Goal: Find specific page/section: Locate a particular part of the current website

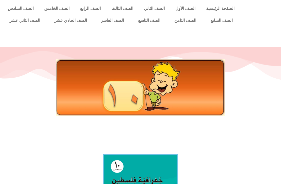
click at [67, 23] on link "الصف الحادي عشر" at bounding box center [70, 21] width 47 height 12
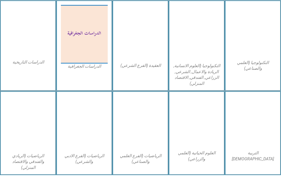
scroll to position [250, 0]
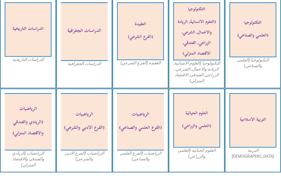
click at [257, 103] on img at bounding box center [252, 120] width 47 height 54
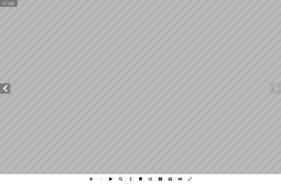
click at [272, 91] on span at bounding box center [275, 88] width 10 height 10
click at [4, 89] on span at bounding box center [5, 88] width 10 height 10
click at [7, 85] on span at bounding box center [5, 88] width 10 height 10
click at [5, 86] on span at bounding box center [5, 88] width 10 height 10
click at [7, 86] on span at bounding box center [5, 88] width 10 height 10
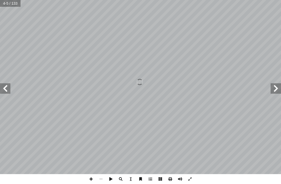
click at [276, 93] on span at bounding box center [275, 88] width 10 height 10
click at [279, 88] on span at bounding box center [275, 88] width 10 height 10
click at [275, 90] on span at bounding box center [275, 88] width 10 height 10
click at [275, 87] on span at bounding box center [275, 88] width 10 height 10
click at [10, 88] on span at bounding box center [5, 88] width 10 height 10
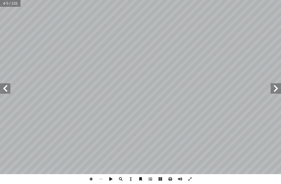
click at [9, 90] on span at bounding box center [5, 88] width 10 height 10
click at [8, 88] on span at bounding box center [5, 88] width 10 height 10
click at [4, 87] on span at bounding box center [5, 88] width 10 height 10
click at [8, 86] on span at bounding box center [5, 88] width 10 height 10
click at [9, 84] on span at bounding box center [5, 88] width 10 height 10
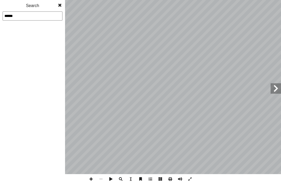
click at [19, 17] on input "******" at bounding box center [33, 15] width 60 height 9
type input "******"
click at [21, 24] on div "1 2 3 4 5 6 7 8 9 10 11 12 13 14 15 16 17 18 19 20 21 22 23 24 25 26 27 28 29 3…" at bounding box center [32, 92] width 65 height 184
click at [16, 17] on input "**" at bounding box center [33, 15] width 60 height 9
type input "**"
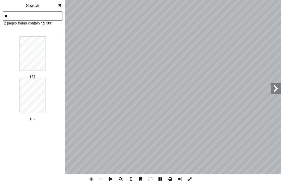
click at [19, 15] on input "**" at bounding box center [33, 15] width 60 height 9
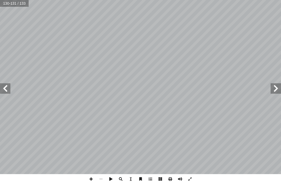
click at [280, 89] on span at bounding box center [275, 88] width 10 height 10
click at [275, 86] on span at bounding box center [275, 88] width 10 height 10
click at [273, 88] on span at bounding box center [275, 88] width 10 height 10
click at [278, 89] on span at bounding box center [275, 88] width 10 height 10
click at [274, 87] on span at bounding box center [275, 88] width 10 height 10
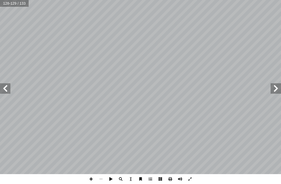
click at [274, 88] on span at bounding box center [275, 88] width 10 height 10
click at [273, 88] on span at bounding box center [275, 88] width 10 height 10
click at [274, 87] on span at bounding box center [275, 88] width 10 height 10
click at [280, 86] on span at bounding box center [275, 88] width 10 height 10
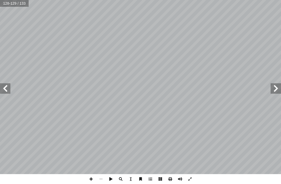
click at [279, 86] on span at bounding box center [275, 88] width 10 height 10
click at [277, 87] on span at bounding box center [275, 88] width 10 height 10
click at [274, 93] on span at bounding box center [275, 88] width 10 height 10
click at [0, 86] on span at bounding box center [5, 88] width 10 height 10
